Goal: Task Accomplishment & Management: Complete application form

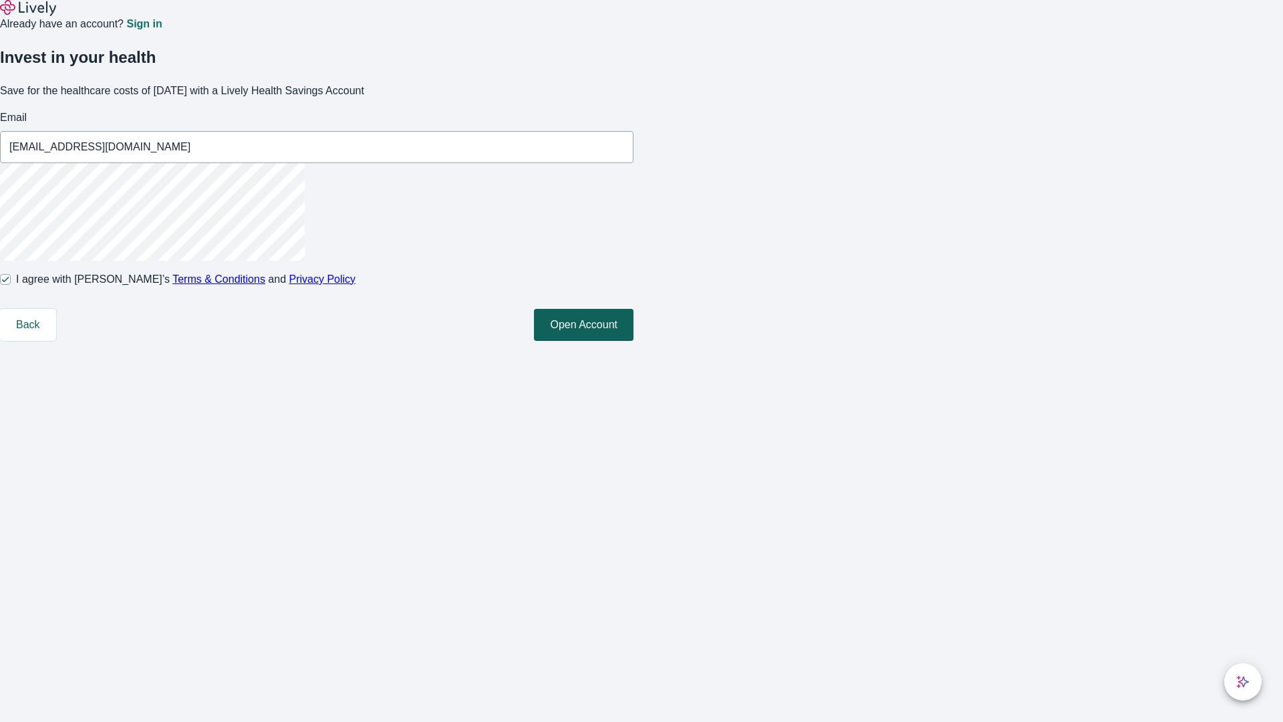
click at [633, 341] on button "Open Account" at bounding box center [584, 325] width 100 height 32
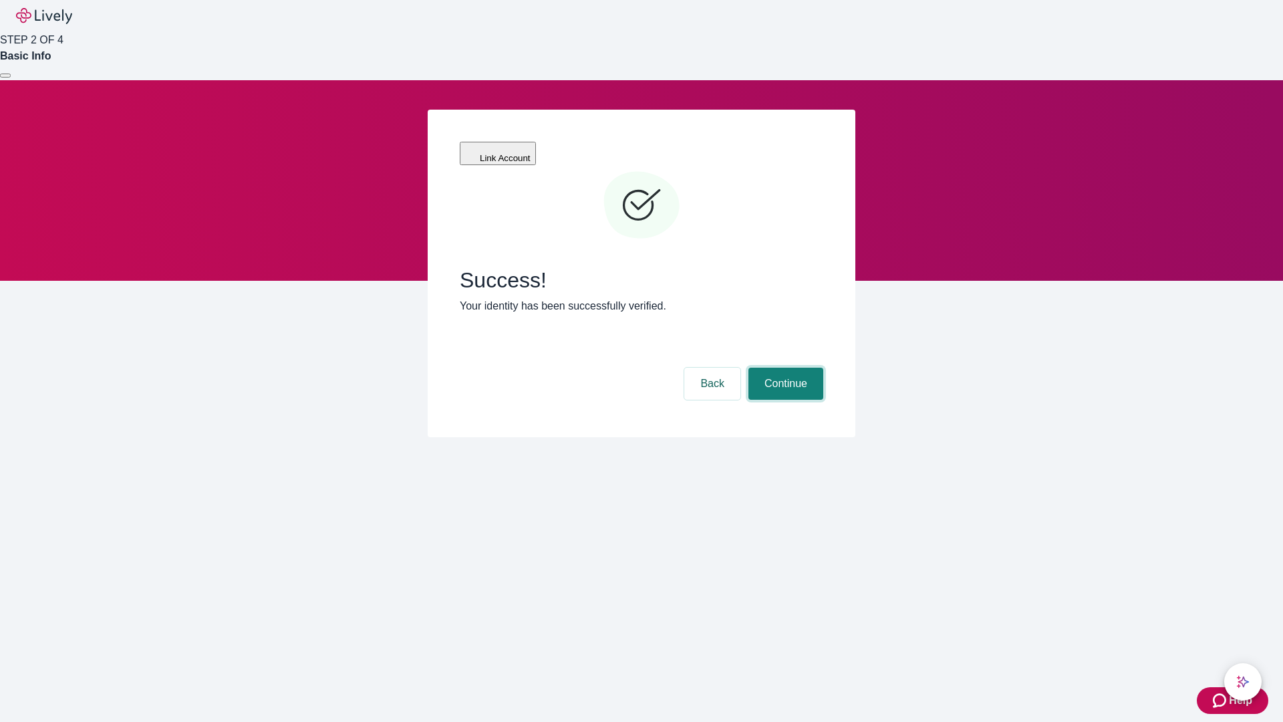
click at [784, 367] on button "Continue" at bounding box center [785, 383] width 75 height 32
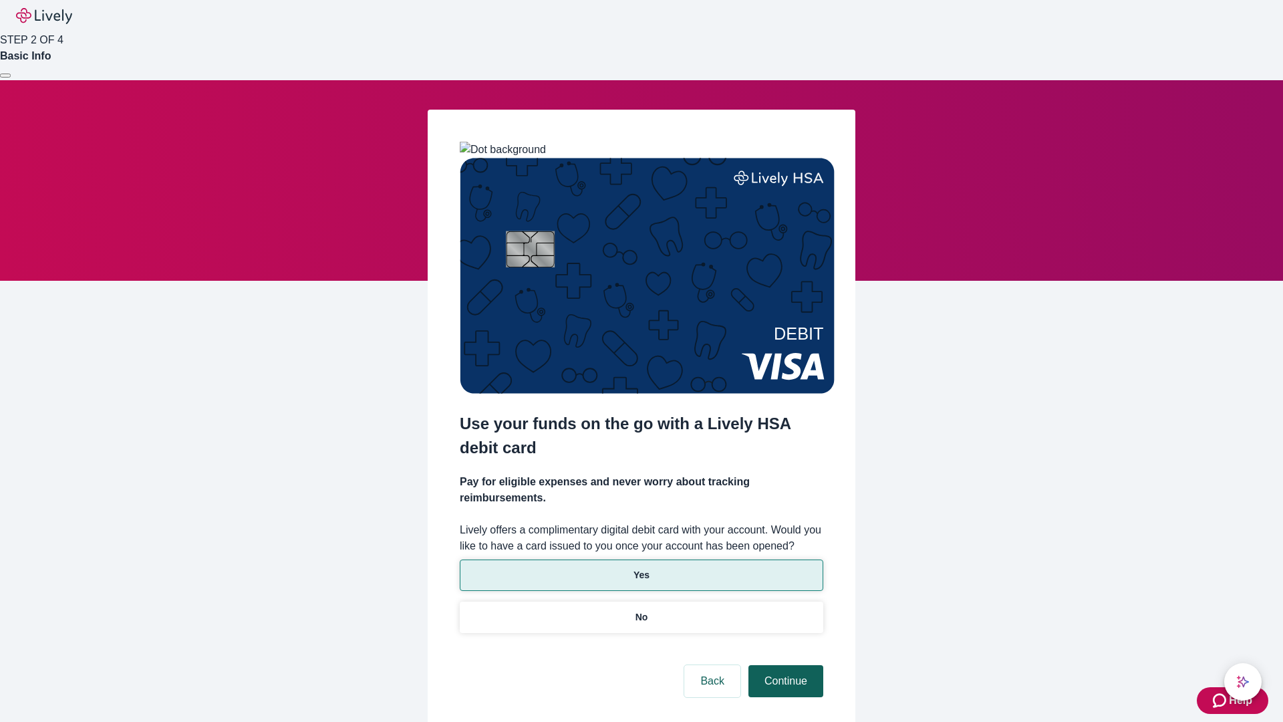
click at [641, 568] on p "Yes" at bounding box center [641, 575] width 16 height 14
click at [784, 665] on button "Continue" at bounding box center [785, 681] width 75 height 32
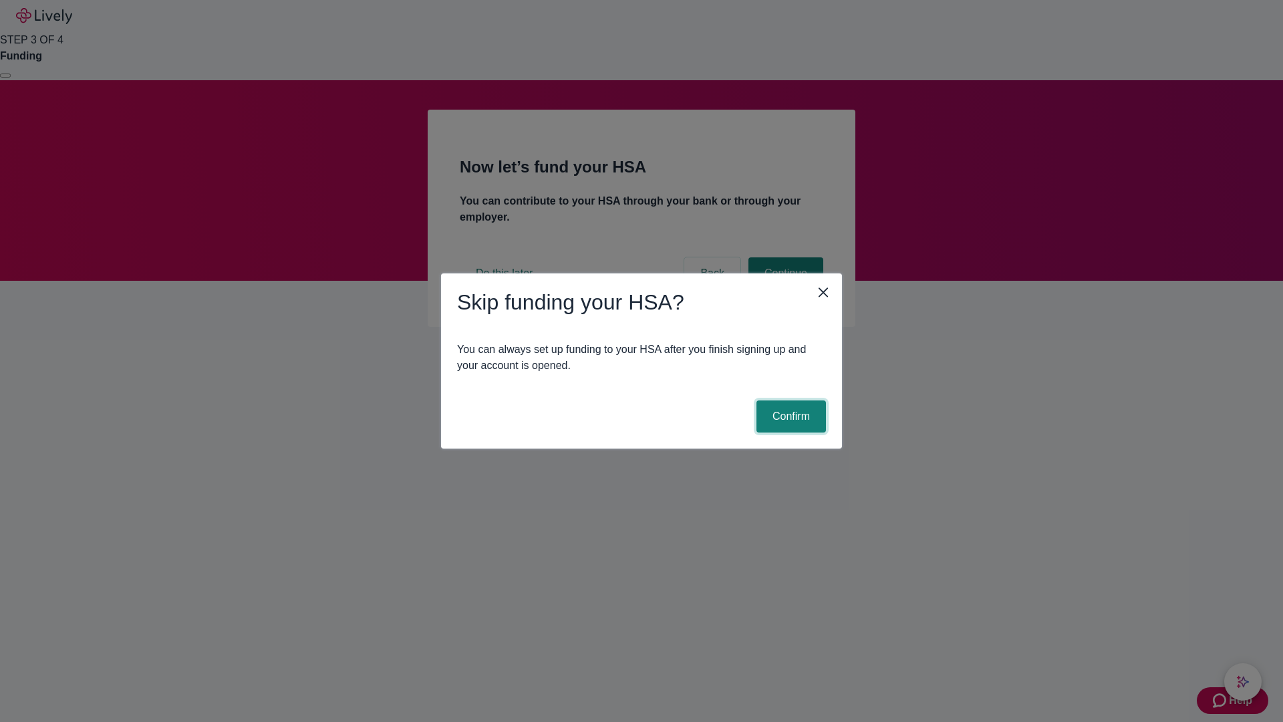
click at [789, 416] on button "Confirm" at bounding box center [790, 416] width 69 height 32
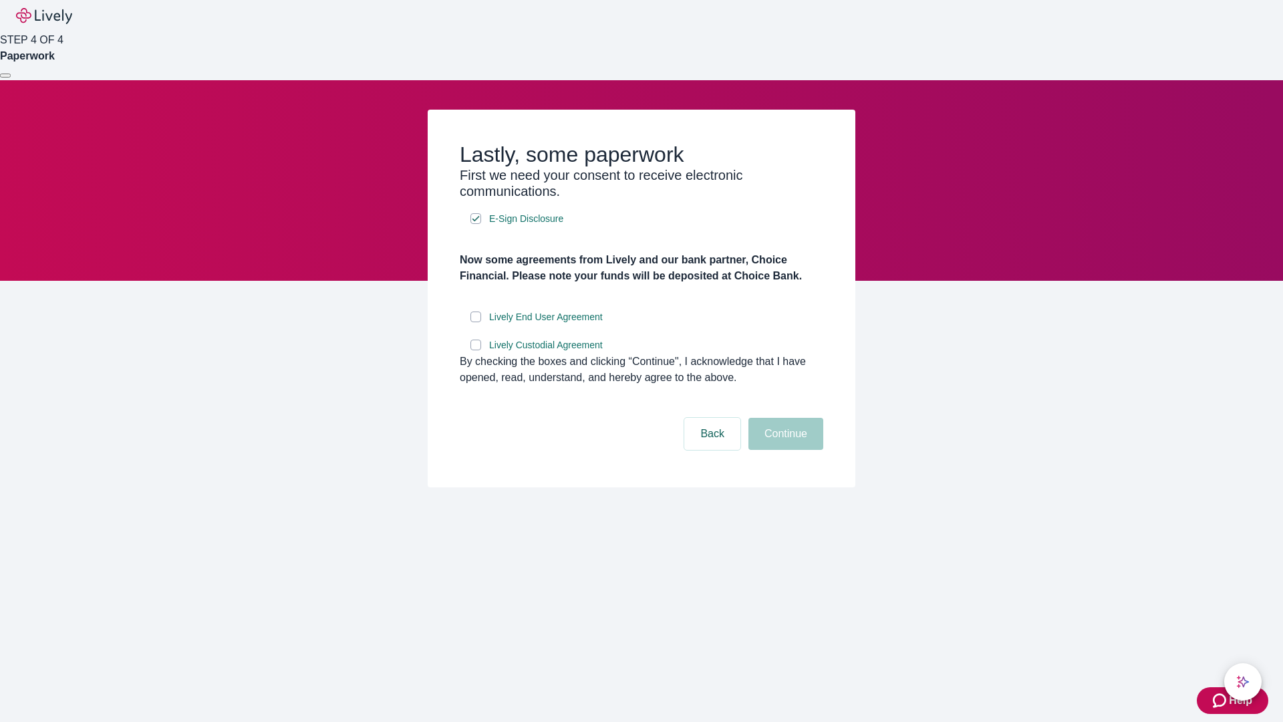
click at [476, 322] on input "Lively End User Agreement" at bounding box center [475, 316] width 11 height 11
checkbox input "true"
click at [476, 350] on input "Lively Custodial Agreement" at bounding box center [475, 344] width 11 height 11
checkbox input "true"
click at [784, 450] on button "Continue" at bounding box center [785, 434] width 75 height 32
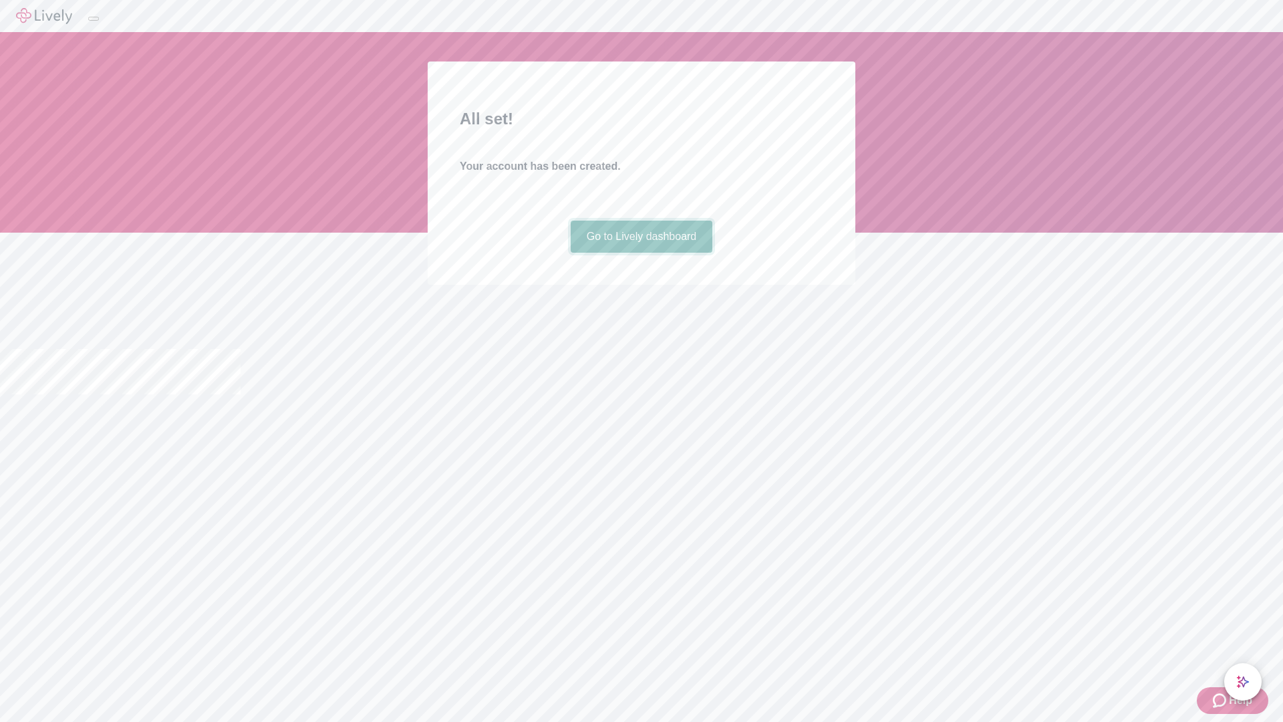
click at [641, 253] on link "Go to Lively dashboard" at bounding box center [642, 236] width 142 height 32
